Goal: Information Seeking & Learning: Understand process/instructions

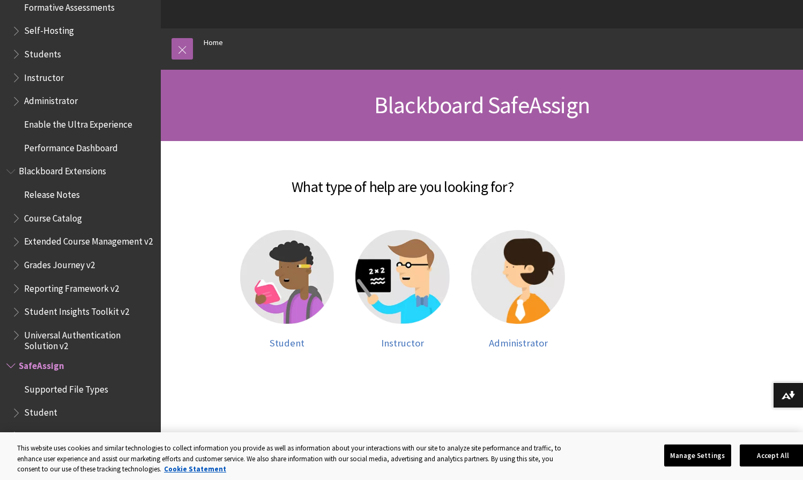
scroll to position [84, 0]
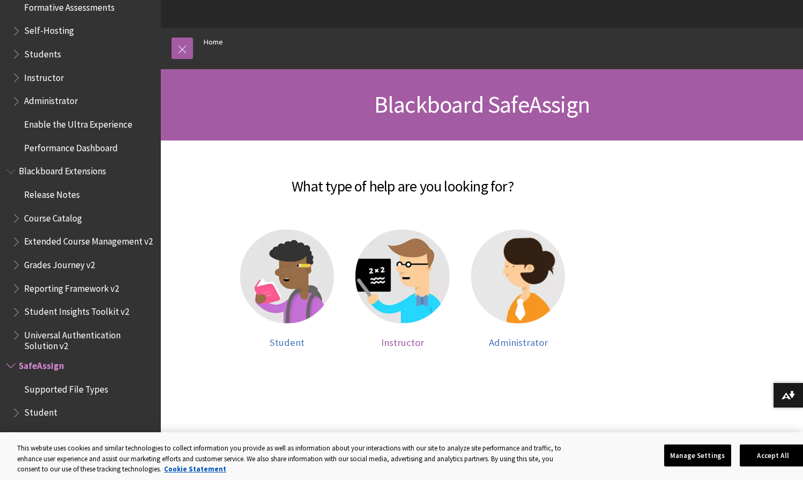
click at [388, 301] on img at bounding box center [403, 277] width 94 height 94
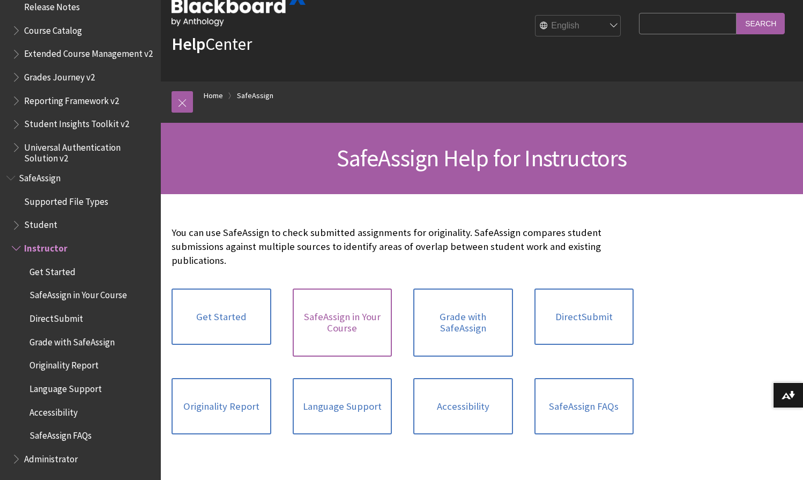
scroll to position [31, 0]
click at [241, 412] on link "Originality Report" at bounding box center [222, 406] width 100 height 57
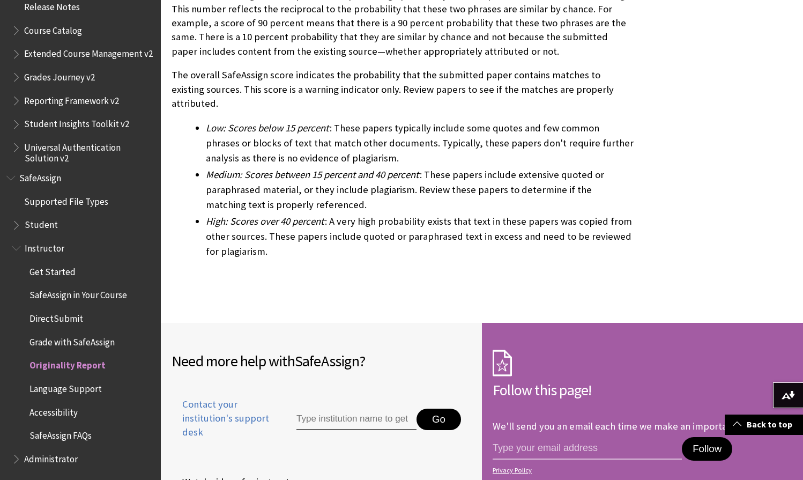
scroll to position [3252, 0]
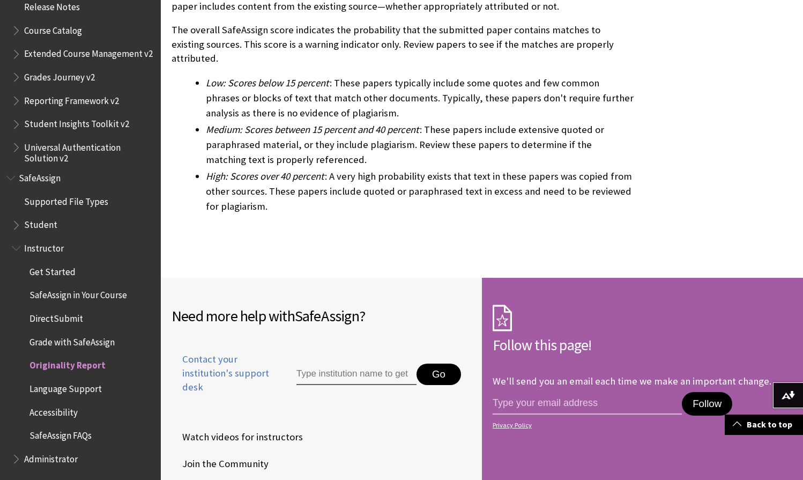
click at [103, 270] on span "Get Started" at bounding box center [85, 272] width 137 height 18
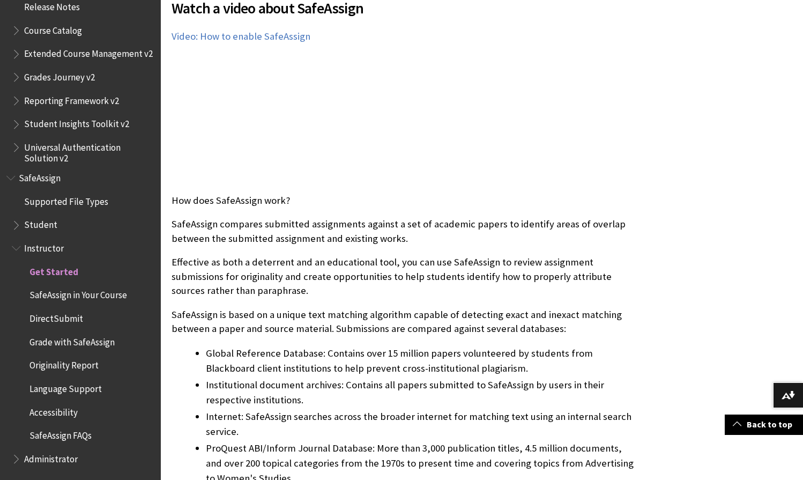
scroll to position [276, 0]
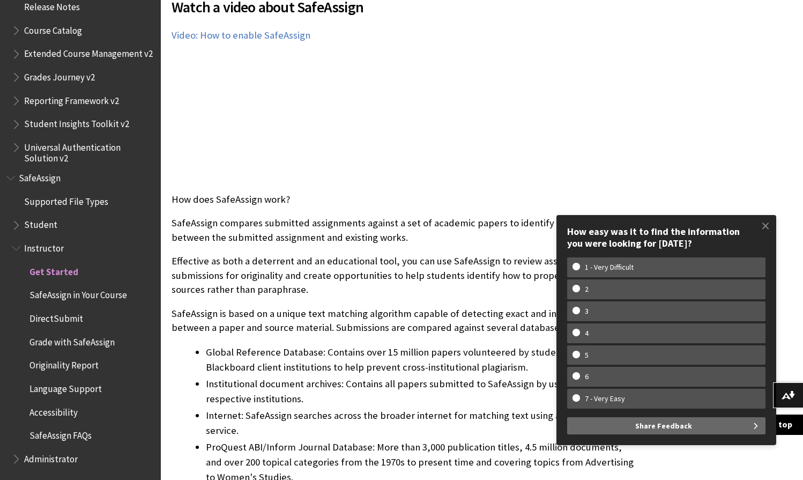
click at [77, 224] on span "Student" at bounding box center [83, 225] width 143 height 18
click at [31, 227] on span "Student" at bounding box center [41, 223] width 34 height 14
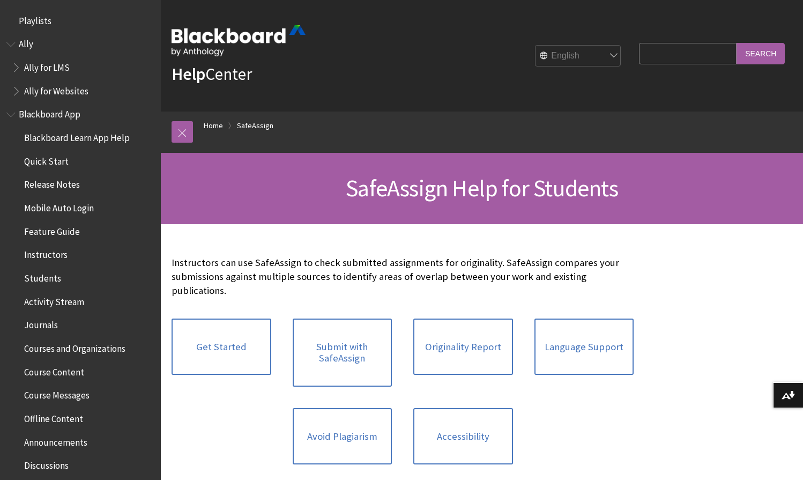
scroll to position [1145, 0]
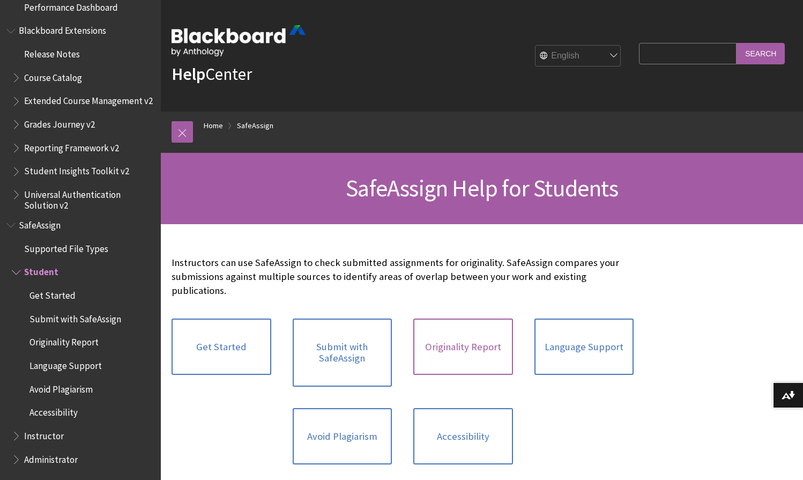
click at [461, 338] on link "Originality Report" at bounding box center [464, 347] width 100 height 57
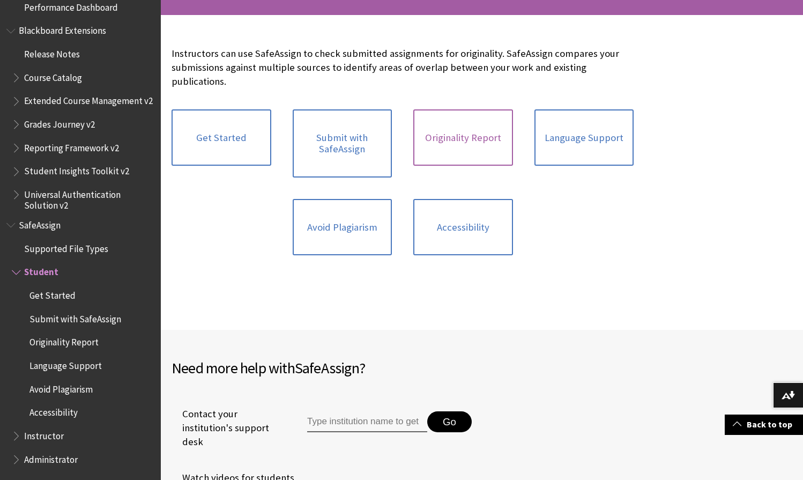
scroll to position [213, 0]
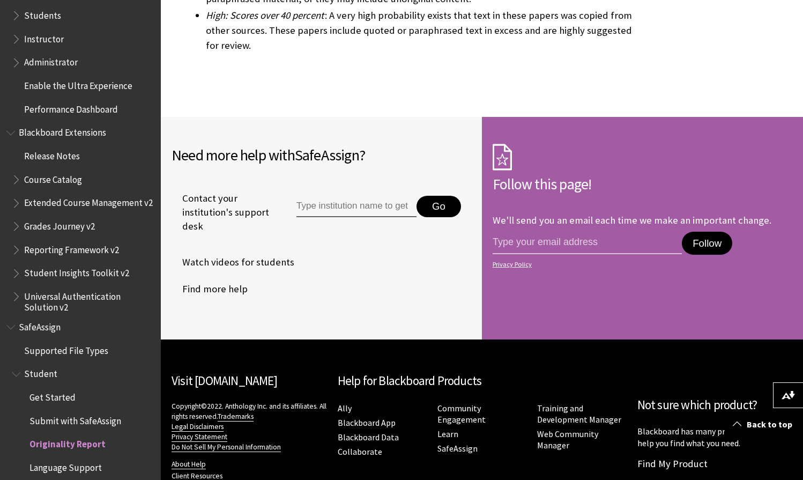
scroll to position [3431, 0]
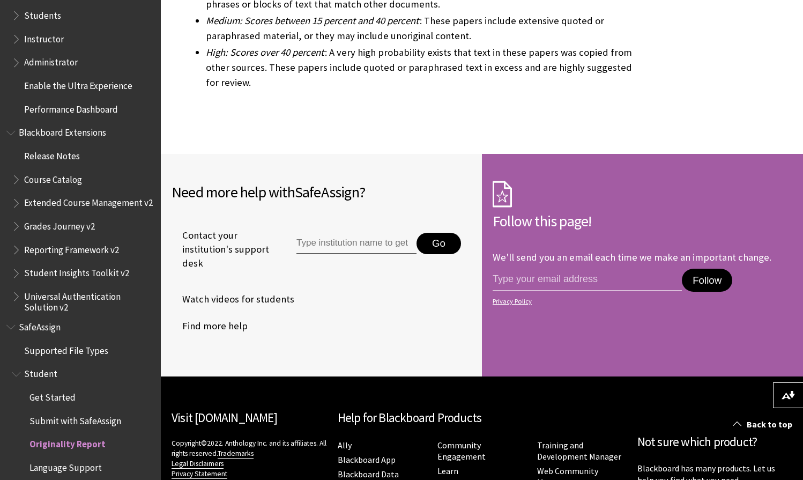
click at [40, 21] on span "Students" at bounding box center [83, 15] width 143 height 18
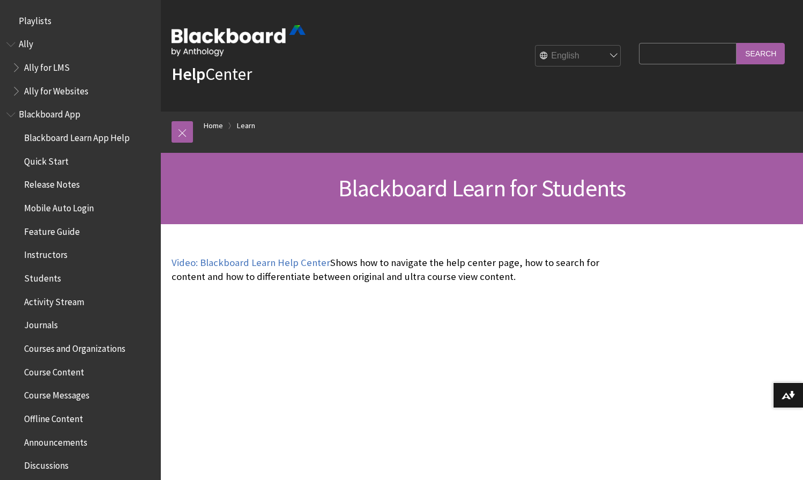
scroll to position [1033, 0]
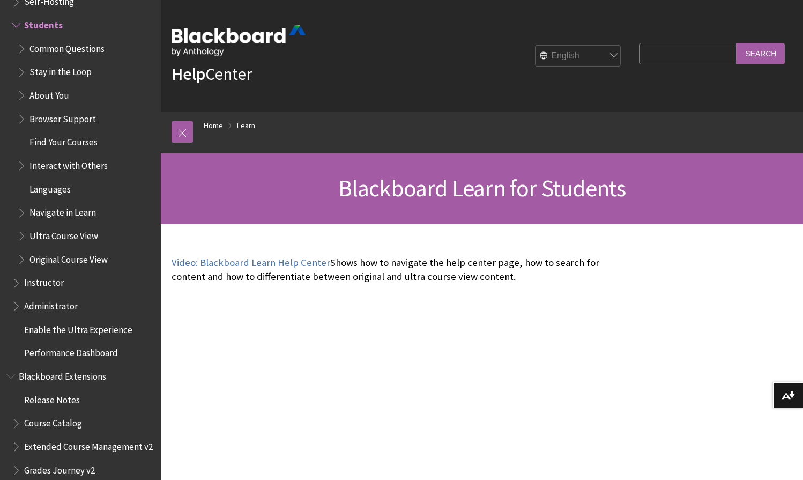
click at [665, 55] on input "Search Query" at bounding box center [688, 53] width 98 height 21
click at [55, 43] on span "Common Questions" at bounding box center [66, 47] width 75 height 14
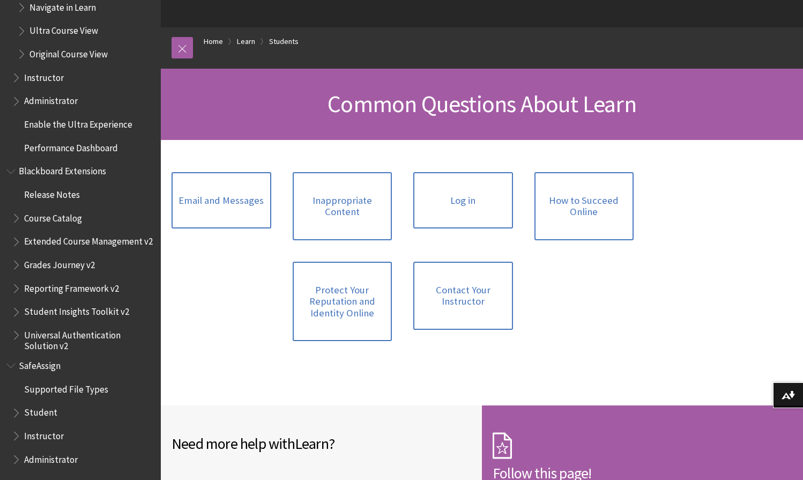
scroll to position [93, 0]
